Goal: Information Seeking & Learning: Find specific fact

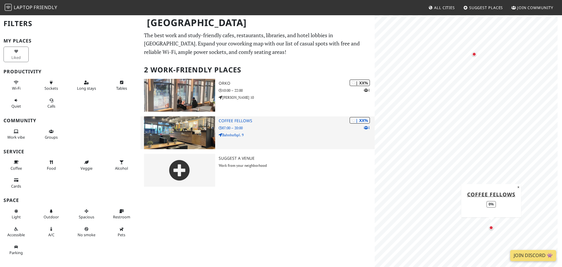
click at [271, 129] on p "07:00 – 20:00" at bounding box center [297, 128] width 156 height 6
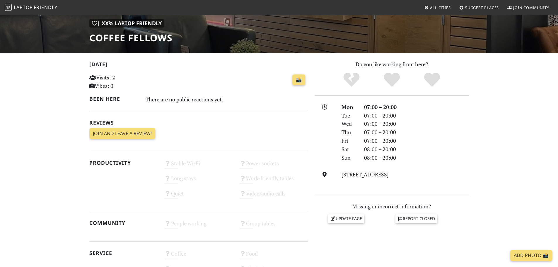
scroll to position [81, 0]
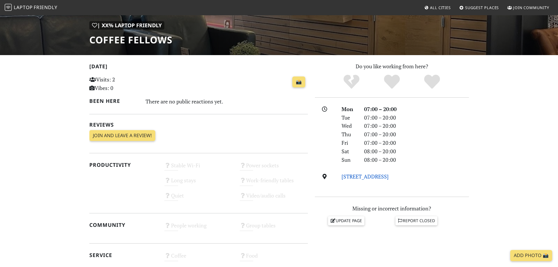
click at [382, 173] on link "Bahnhofspl. 9, 90443, Nürnberg" at bounding box center [364, 176] width 47 height 7
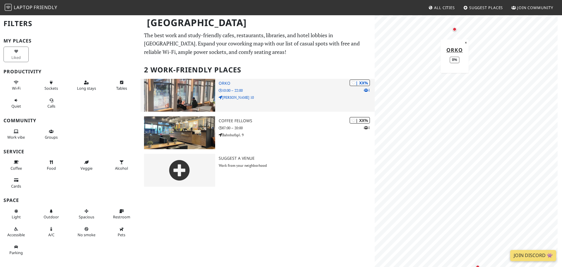
click at [288, 90] on p "10:00 – 22:00" at bounding box center [297, 91] width 156 height 6
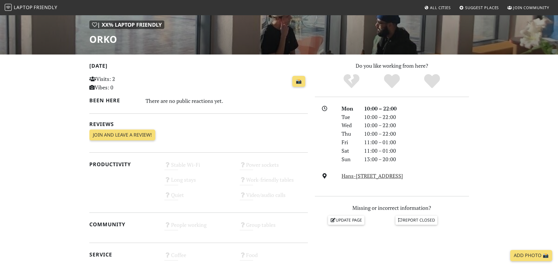
scroll to position [88, 0]
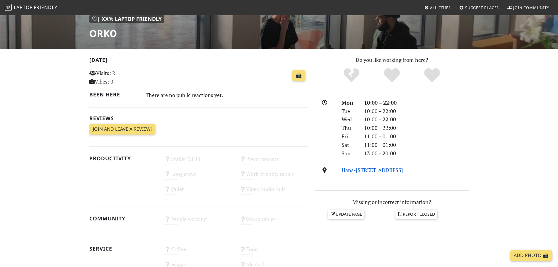
click at [386, 168] on link "Hans-Sachs-Platz 10, 90403, Nürnberg" at bounding box center [371, 169] width 61 height 7
